Goal: Communication & Community: Share content

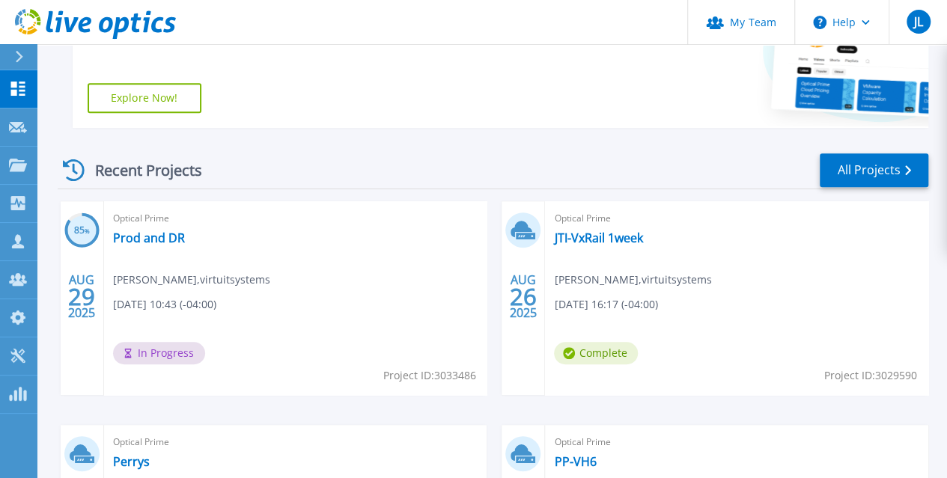
scroll to position [347, 0]
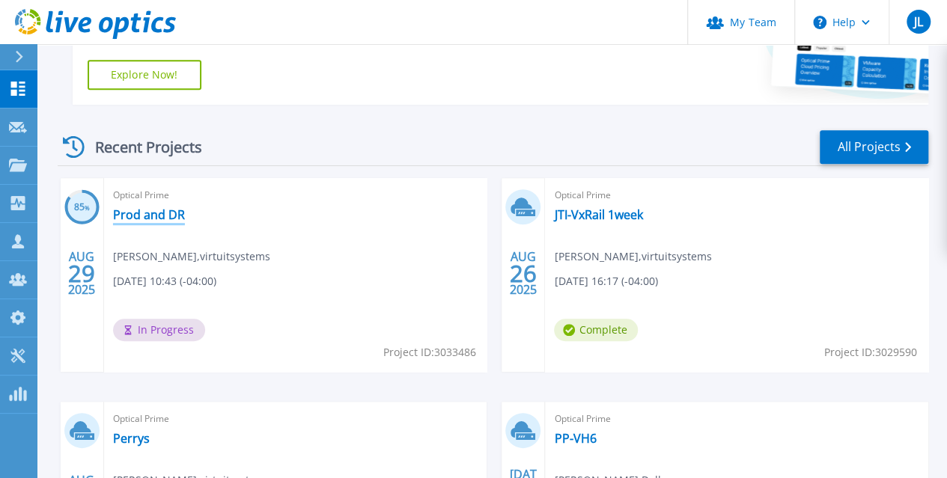
click at [138, 213] on link "Prod and DR" at bounding box center [149, 214] width 72 height 15
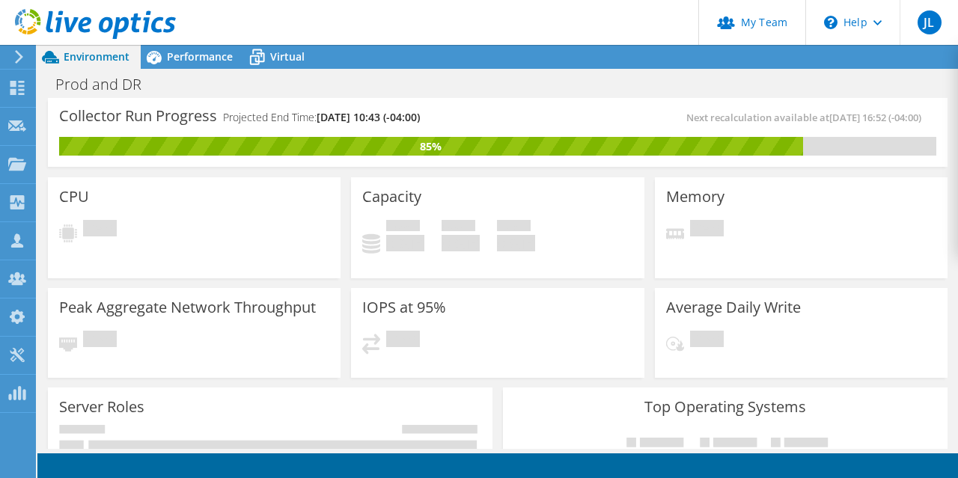
click at [175, 45] on div at bounding box center [88, 25] width 176 height 50
click at [177, 60] on span "Performance" at bounding box center [200, 56] width 66 height 14
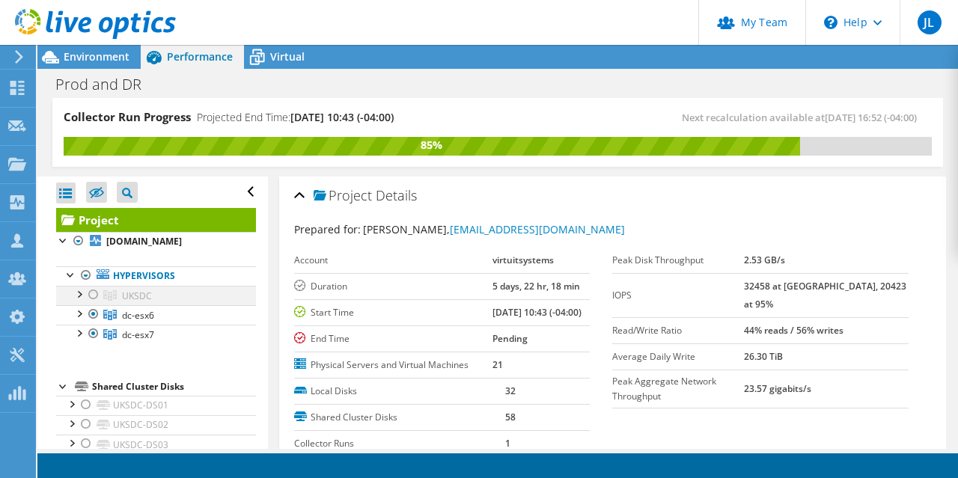
click at [91, 304] on div at bounding box center [93, 295] width 15 height 18
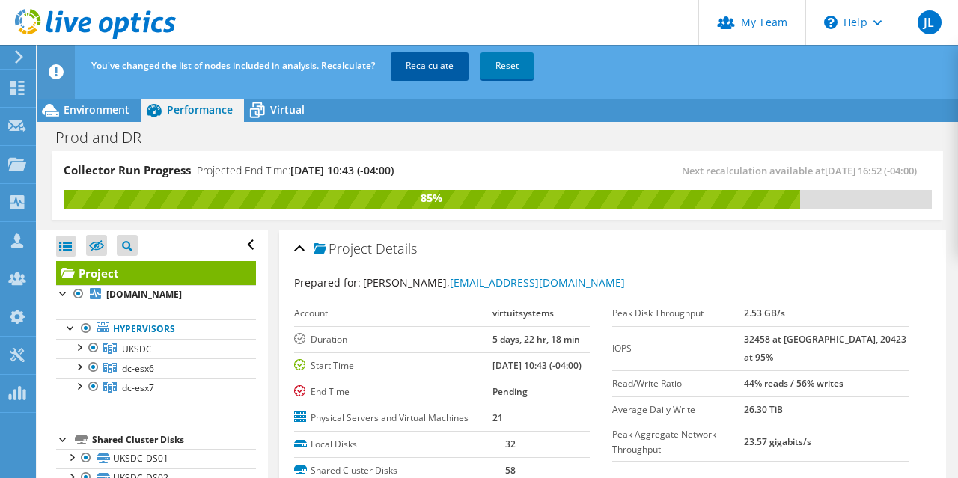
click at [415, 73] on link "Recalculate" at bounding box center [430, 65] width 78 height 27
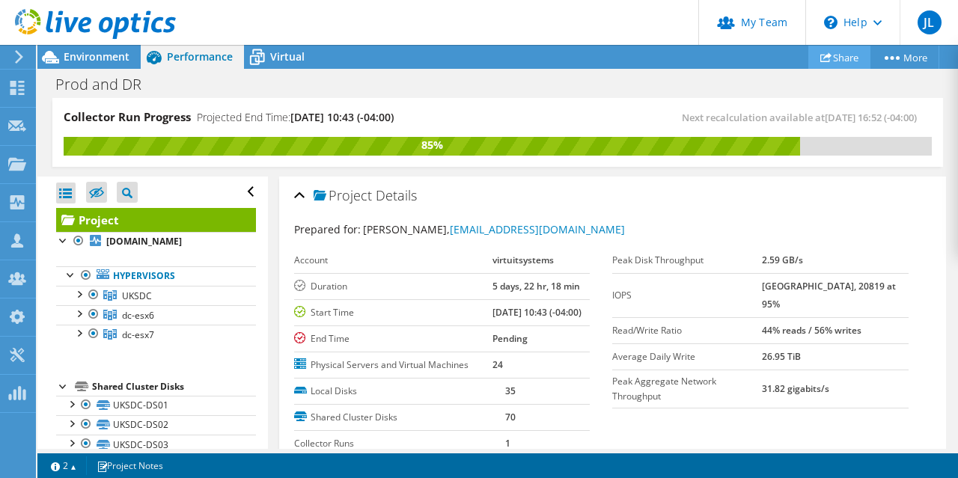
click at [819, 50] on link "Share" at bounding box center [839, 57] width 62 height 23
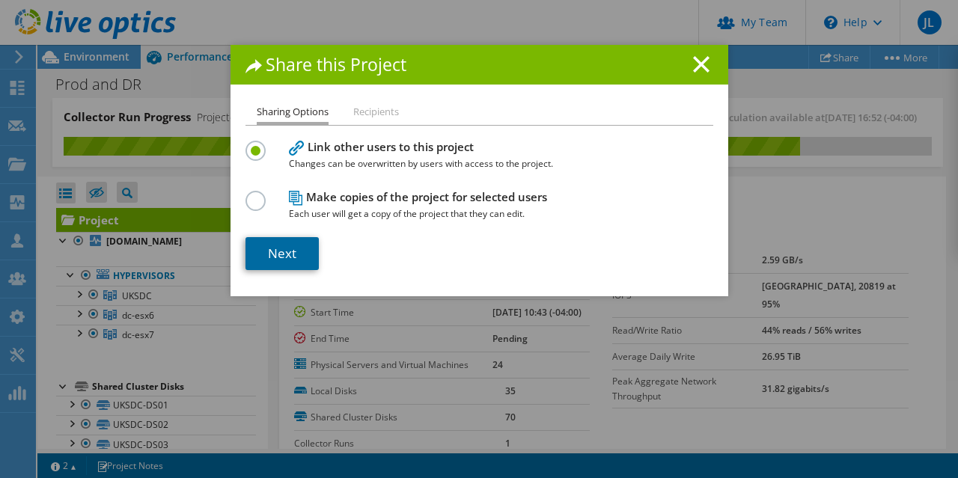
click at [274, 249] on link "Next" at bounding box center [282, 253] width 73 height 33
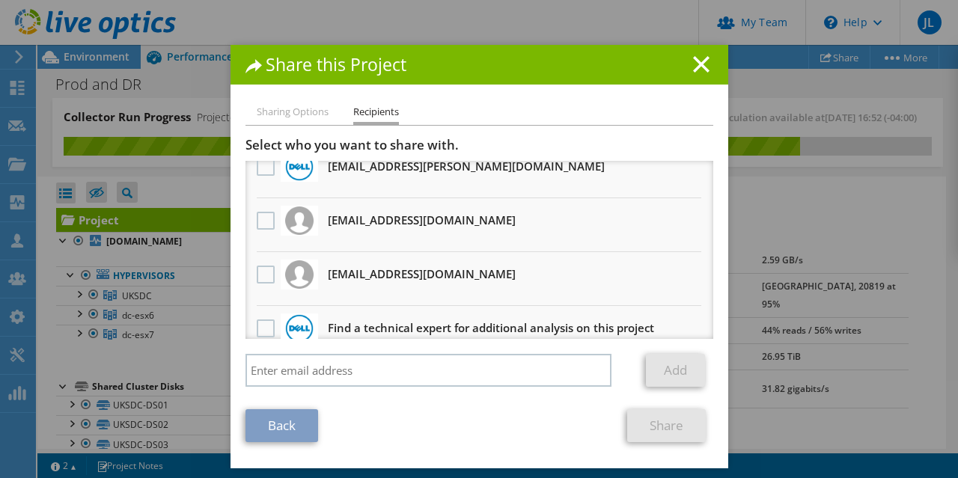
scroll to position [199, 0]
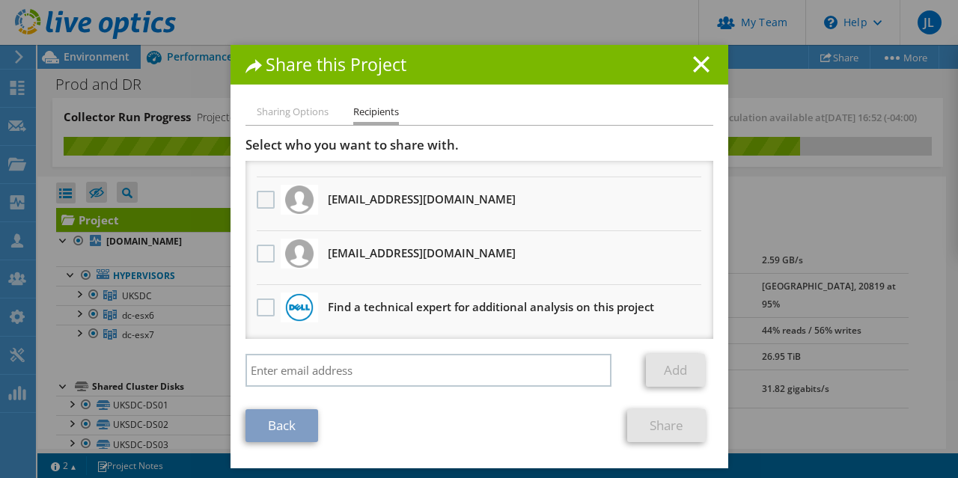
click at [259, 207] on label at bounding box center [268, 200] width 22 height 18
click at [0, 0] on input "checkbox" at bounding box center [0, 0] width 0 height 0
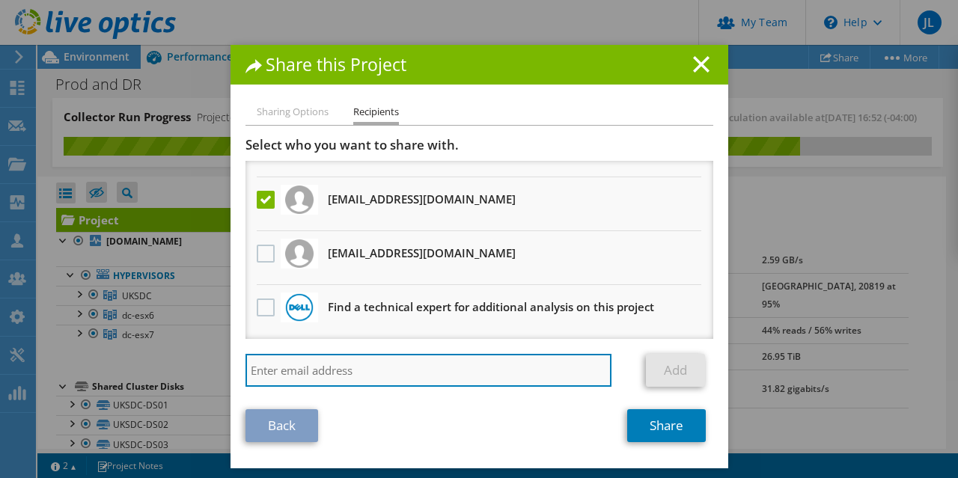
click at [376, 374] on input "search" at bounding box center [429, 370] width 367 height 33
type input "g"
paste input "[PERSON_NAME][EMAIL_ADDRESS][PERSON_NAME][DOMAIN_NAME]"
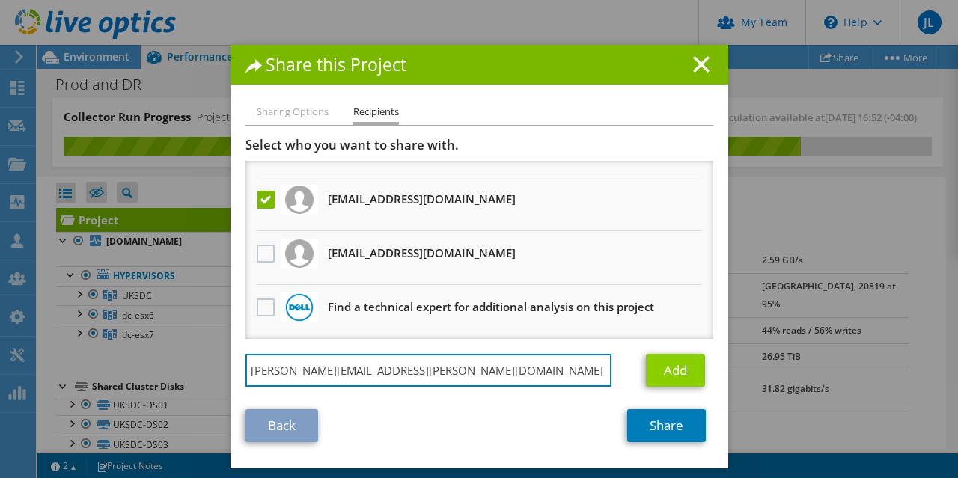
type input "[PERSON_NAME][EMAIL_ADDRESS][PERSON_NAME][DOMAIN_NAME]"
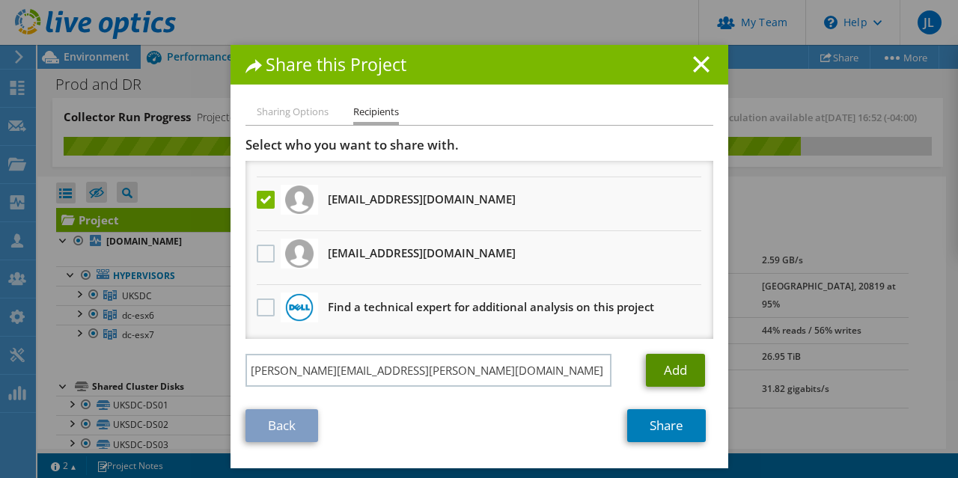
click at [665, 381] on link "Add" at bounding box center [675, 370] width 59 height 33
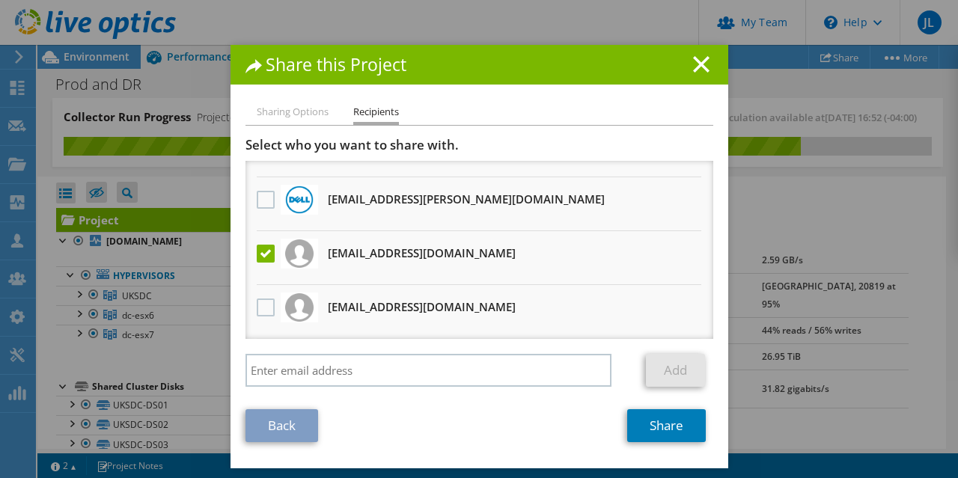
scroll to position [253, 0]
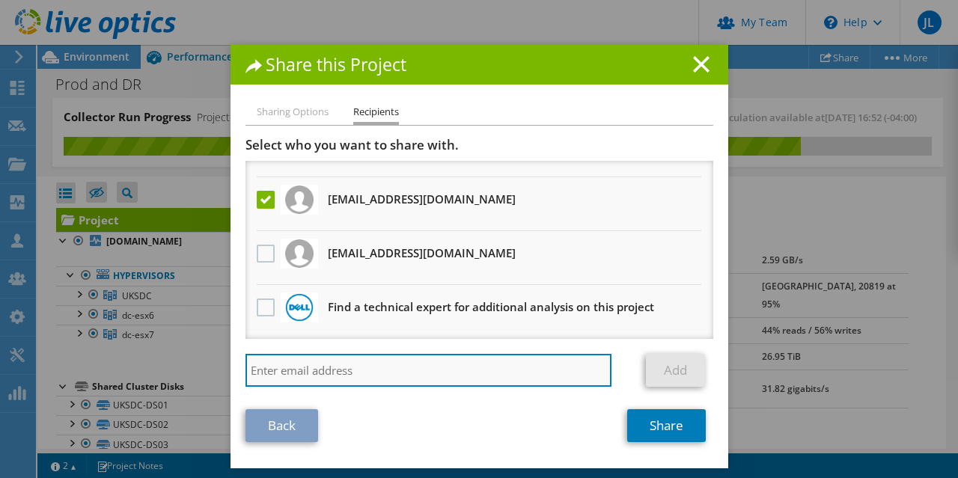
click at [378, 376] on input "search" at bounding box center [429, 370] width 367 height 33
paste input "[PERSON_NAME][EMAIL_ADDRESS][PERSON_NAME][DOMAIN_NAME]"
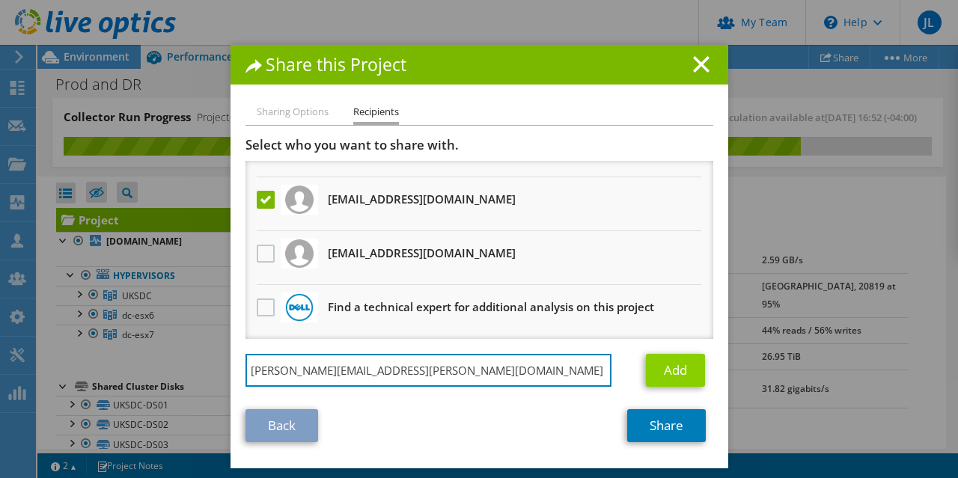
type input "[PERSON_NAME][EMAIL_ADDRESS][PERSON_NAME][DOMAIN_NAME]"
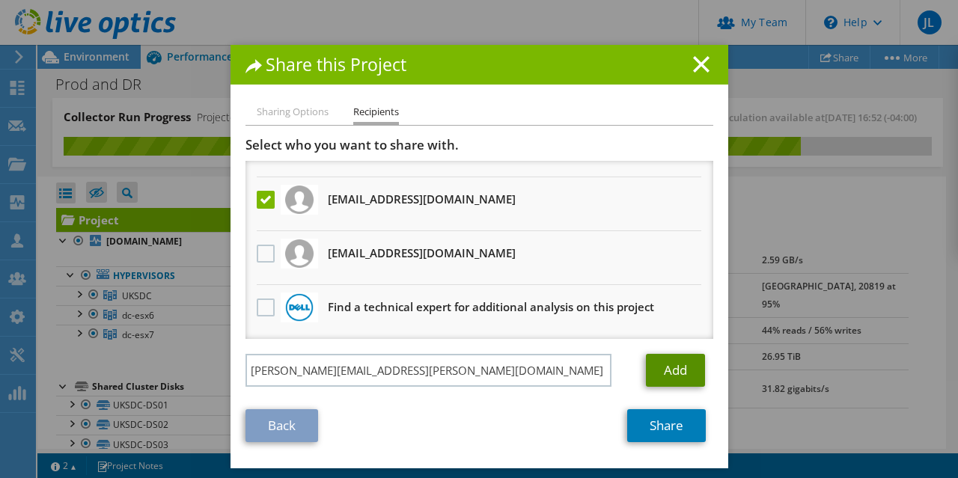
click at [680, 379] on link "Add" at bounding box center [675, 370] width 59 height 33
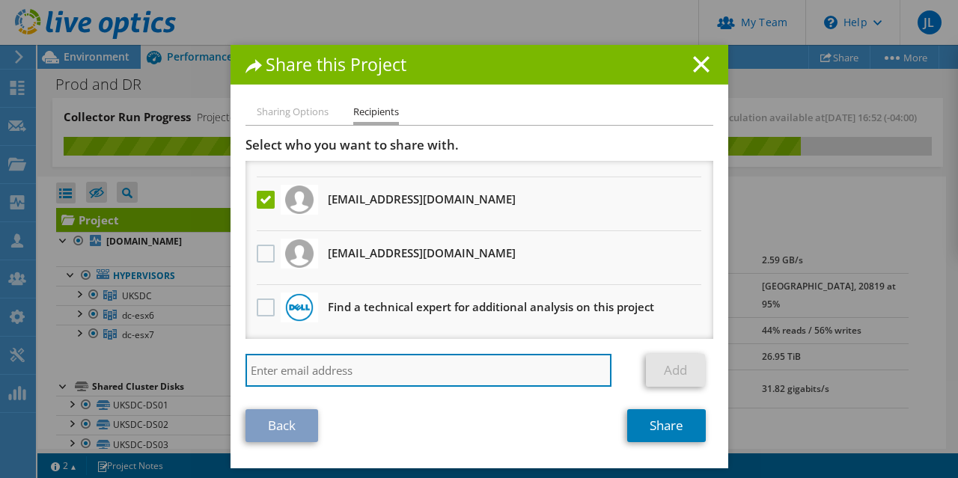
click at [336, 379] on input "search" at bounding box center [429, 370] width 367 height 33
paste input "[PERSON_NAME][EMAIL_ADDRESS][PERSON_NAME][DOMAIN_NAME]"
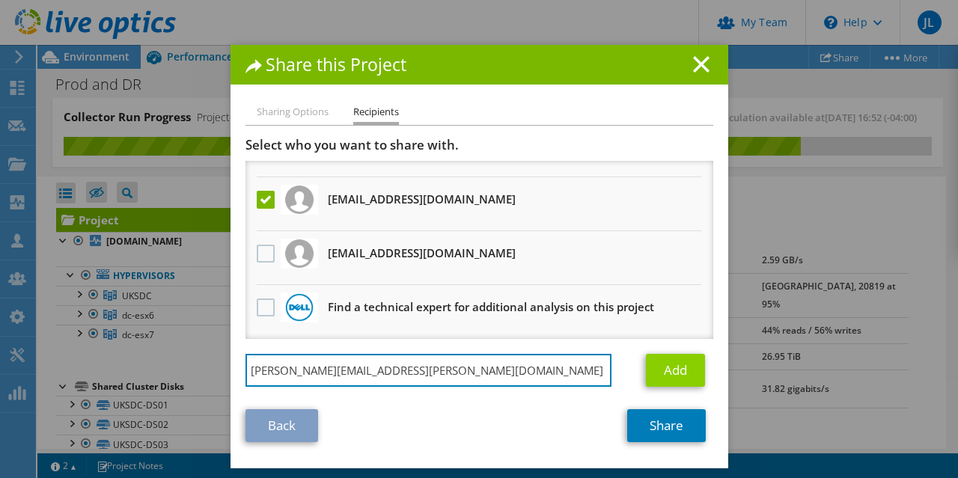
type input "[PERSON_NAME][EMAIL_ADDRESS][PERSON_NAME][DOMAIN_NAME]"
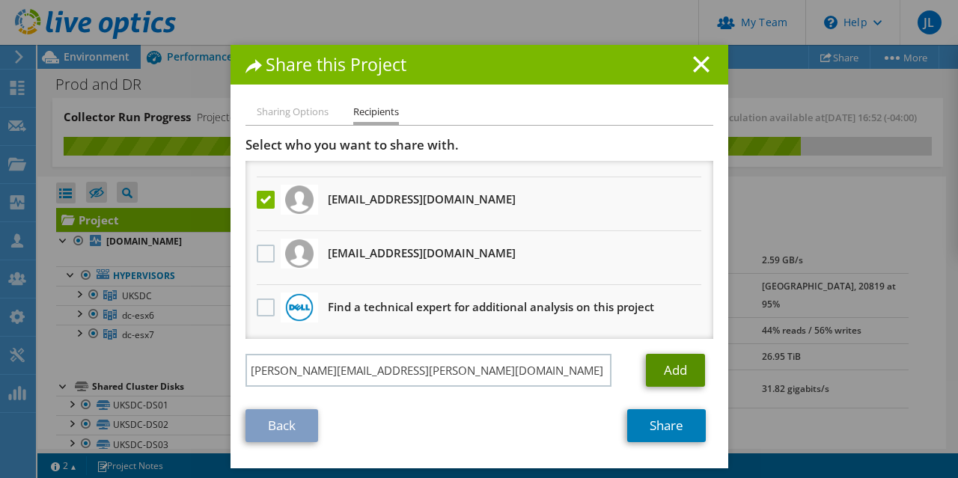
click at [680, 369] on link "Add" at bounding box center [675, 370] width 59 height 33
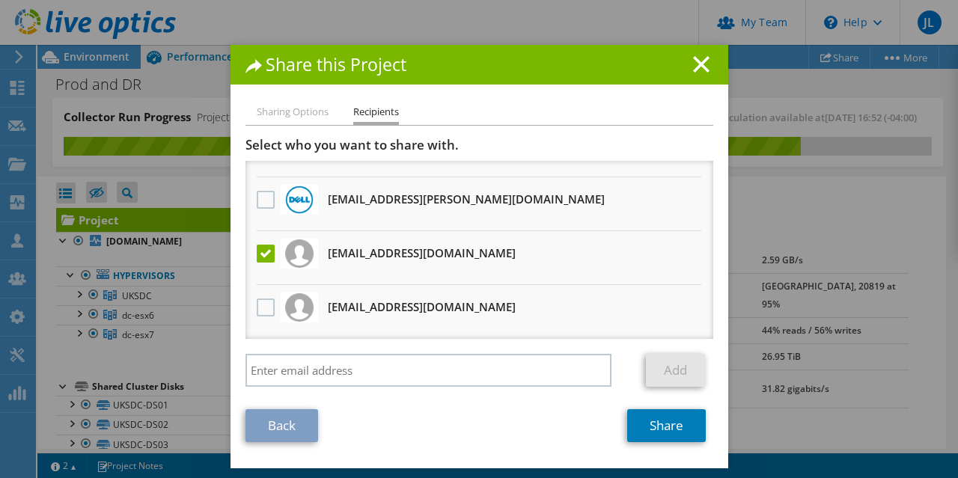
scroll to position [361, 0]
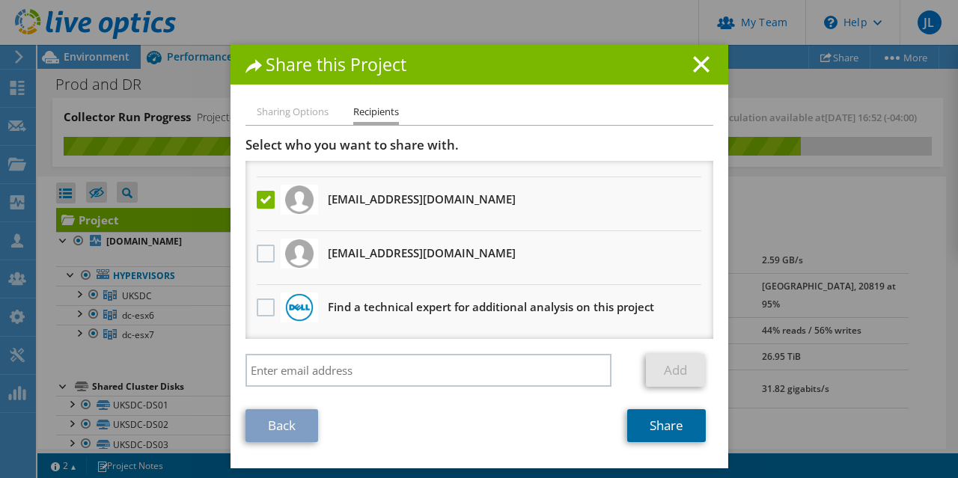
click at [653, 434] on link "Share" at bounding box center [666, 425] width 79 height 33
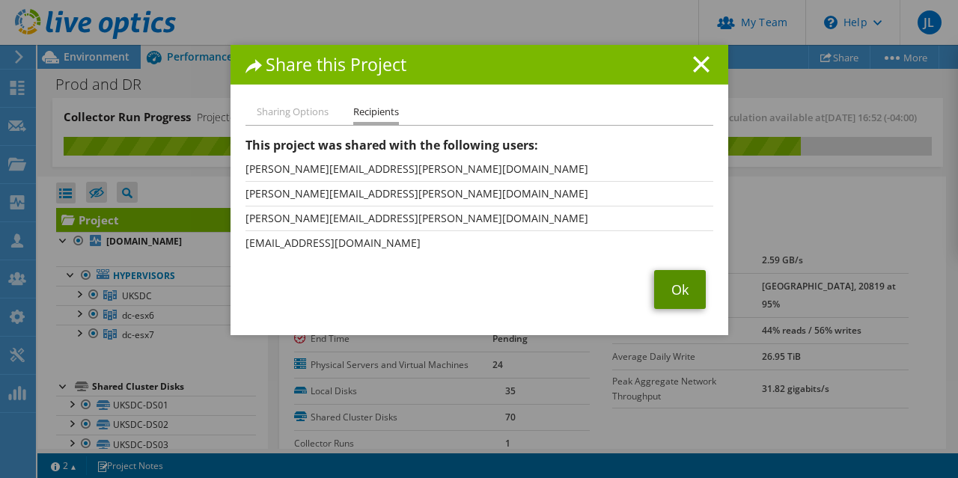
click at [680, 290] on link "Ok" at bounding box center [680, 289] width 52 height 39
